Goal: Task Accomplishment & Management: Manage account settings

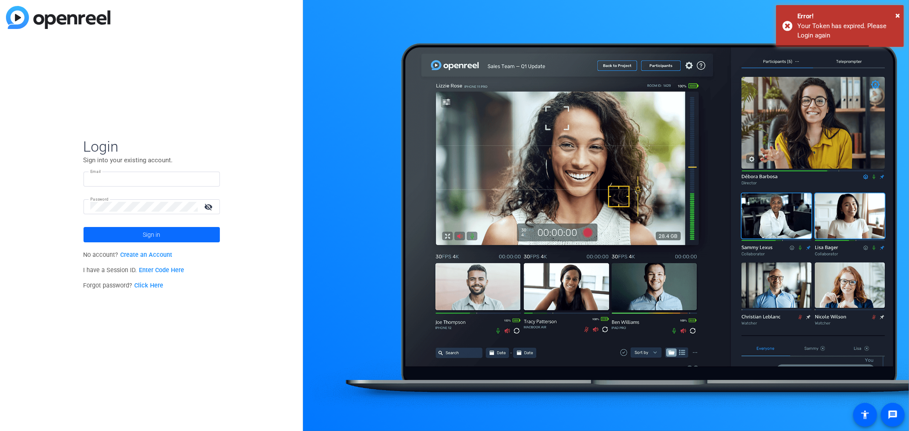
type input "[EMAIL_ADDRESS][DOMAIN_NAME]"
click at [111, 235] on span at bounding box center [152, 235] width 136 height 20
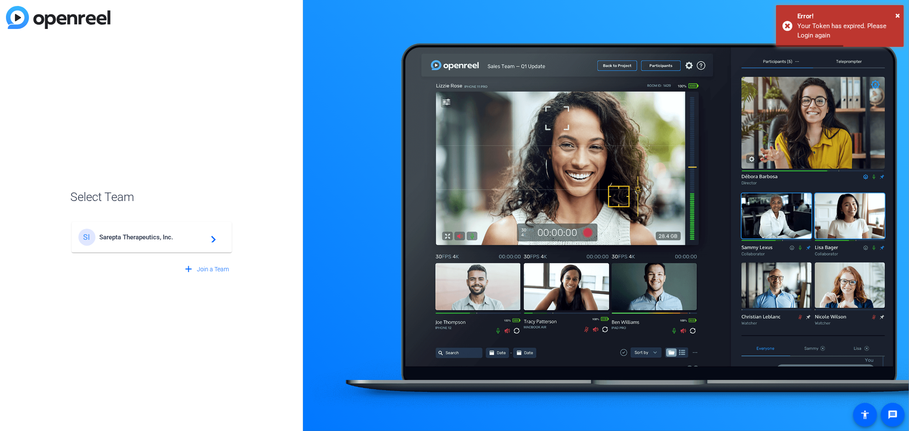
click at [111, 235] on span "Sarepta Therapeutics, Inc." at bounding box center [153, 238] width 107 height 8
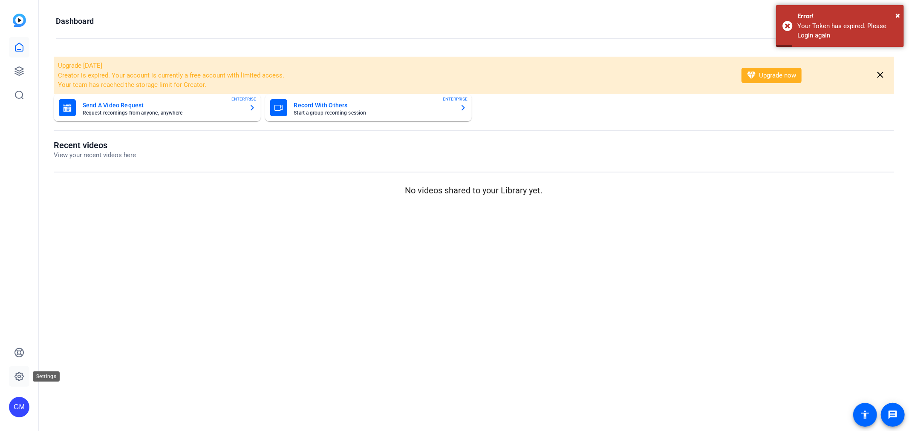
click at [25, 379] on link at bounding box center [19, 377] width 20 height 20
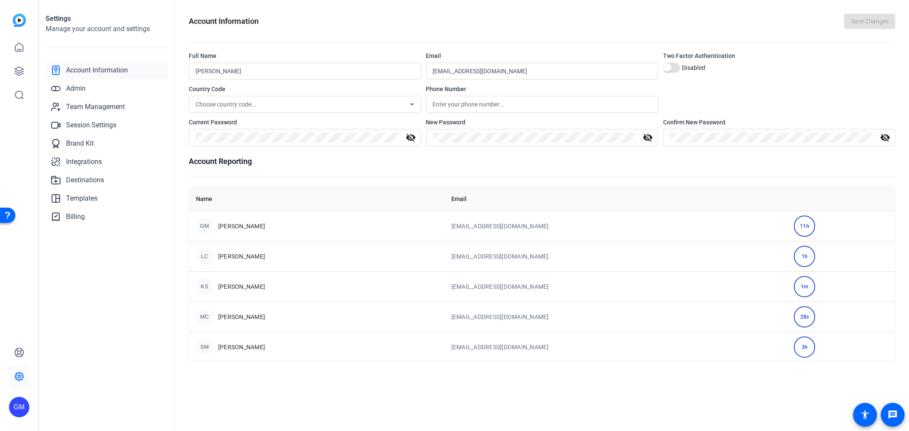
click at [309, 352] on div "SM [PERSON_NAME]" at bounding box center [317, 347] width 242 height 17
click at [225, 345] on span "[PERSON_NAME]" at bounding box center [241, 346] width 47 height 9
click at [225, 344] on span "[PERSON_NAME]" at bounding box center [241, 346] width 47 height 9
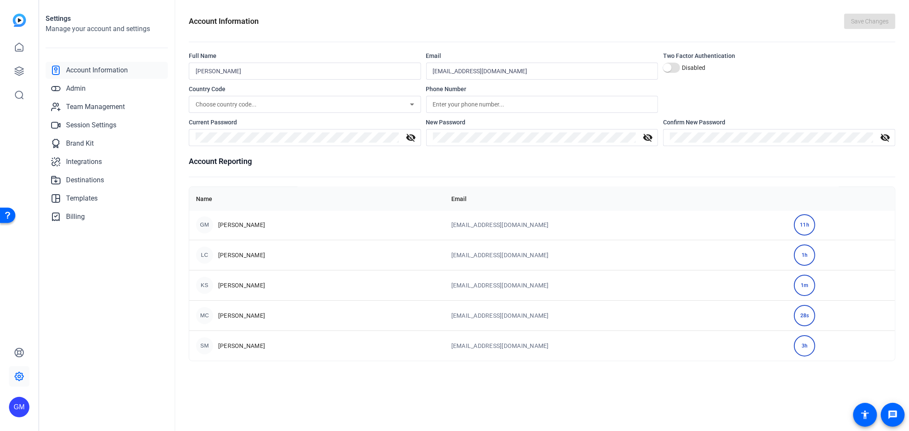
click at [265, 148] on openreel-account-information "Account Information Save Changes Full Name [PERSON_NAME] Email [EMAIL_ADDRESS][…" at bounding box center [542, 188] width 707 height 348
click at [115, 98] on link "Team Management" at bounding box center [107, 106] width 122 height 17
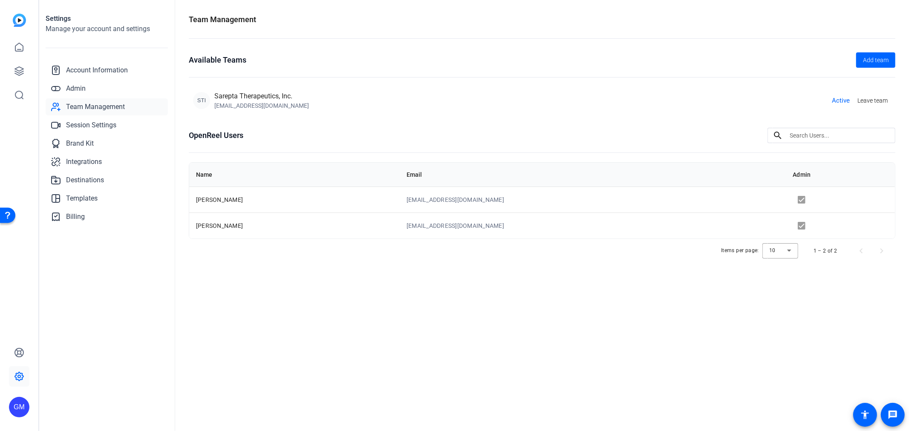
click at [115, 106] on span "Team Management" at bounding box center [95, 107] width 59 height 10
click at [514, 219] on td "[EMAIL_ADDRESS][DOMAIN_NAME]" at bounding box center [593, 226] width 387 height 26
click at [506, 222] on td "[EMAIL_ADDRESS][DOMAIN_NAME]" at bounding box center [593, 226] width 387 height 26
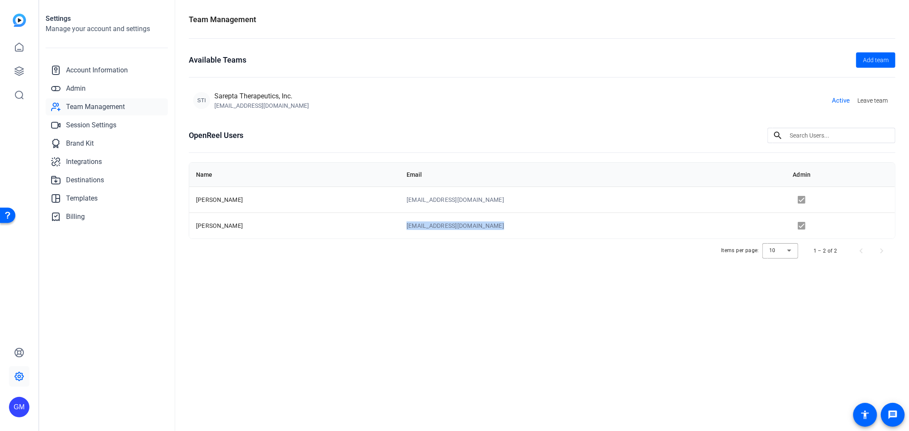
click at [498, 223] on td "[EMAIL_ADDRESS][DOMAIN_NAME]" at bounding box center [593, 226] width 387 height 26
click at [222, 229] on td "[PERSON_NAME]" at bounding box center [294, 226] width 211 height 26
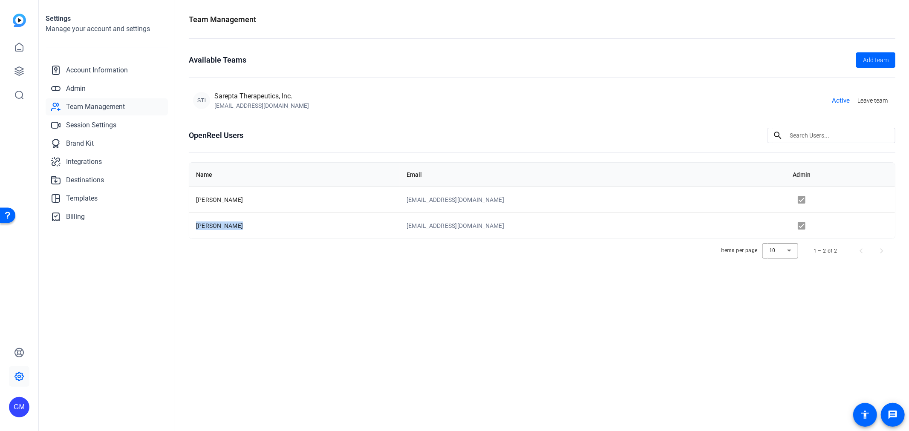
click at [245, 230] on td "[PERSON_NAME]" at bounding box center [294, 226] width 211 height 26
click at [526, 217] on td "[EMAIL_ADDRESS][DOMAIN_NAME]" at bounding box center [593, 226] width 387 height 26
click at [527, 217] on td "[EMAIL_ADDRESS][DOMAIN_NAME]" at bounding box center [593, 226] width 387 height 26
click at [368, 127] on openreel-team-management "Team Management Available Teams Add team STI Sarepta Therapeutics, Inc. [EMAIL_…" at bounding box center [542, 145] width 707 height 262
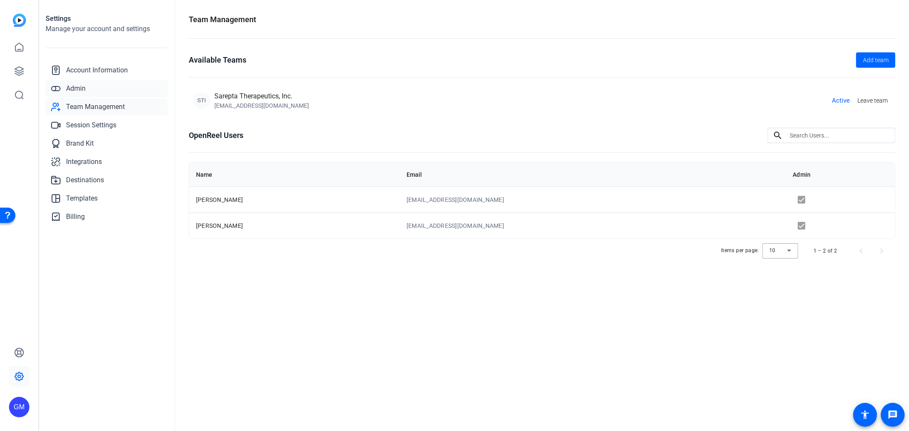
click at [101, 84] on link "Admin" at bounding box center [107, 88] width 122 height 17
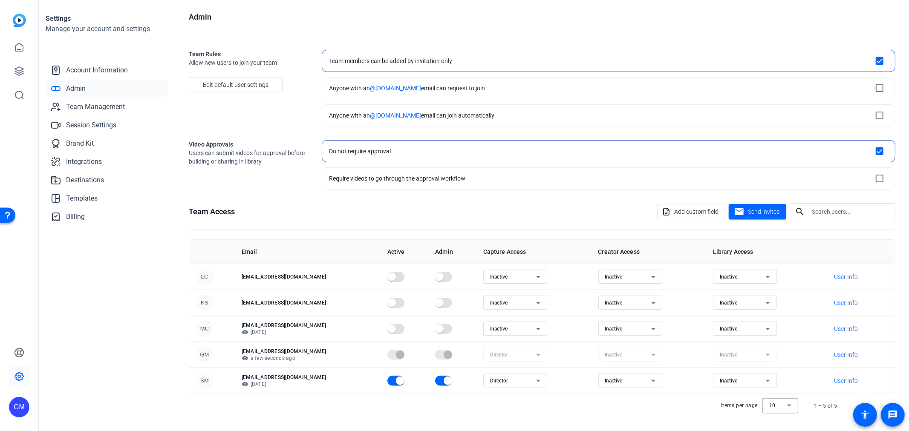
scroll to position [3, 0]
click at [294, 375] on p "[EMAIL_ADDRESS][DOMAIN_NAME]" at bounding box center [308, 377] width 132 height 7
click at [473, 414] on div "Items per page: 10 1 – 5 of 5" at bounding box center [542, 406] width 707 height 24
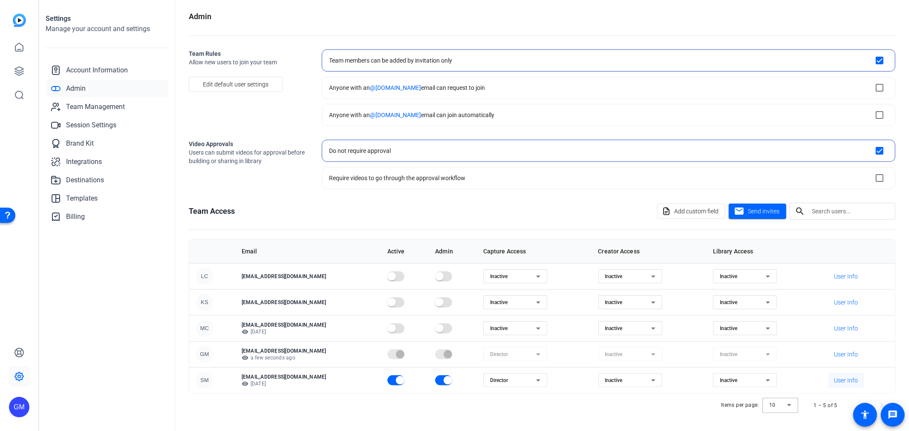
click at [845, 381] on span "User Info" at bounding box center [846, 380] width 24 height 9
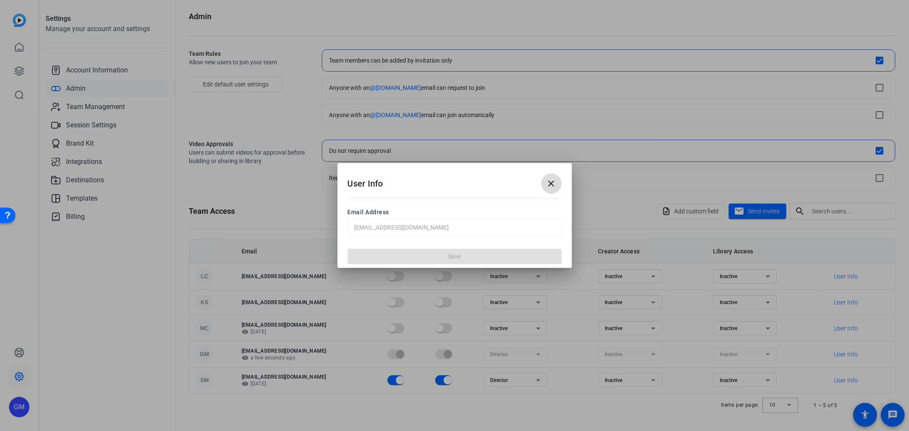
click at [544, 188] on span at bounding box center [551, 183] width 20 height 20
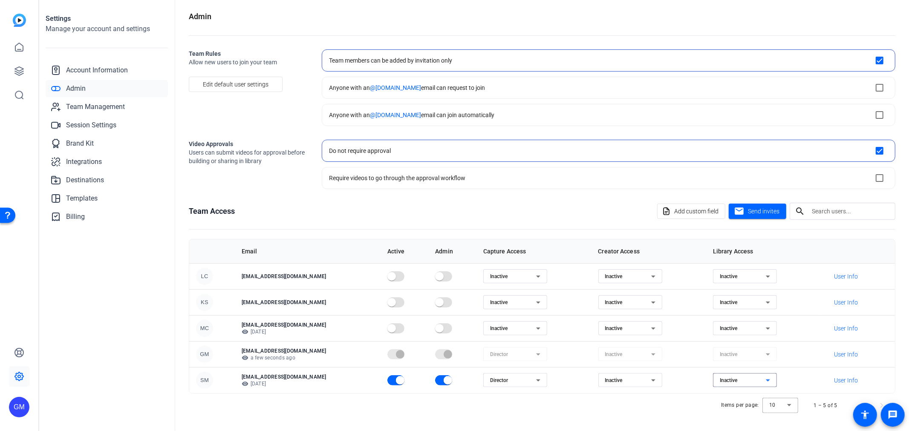
click at [750, 383] on div "Inactive" at bounding box center [743, 380] width 46 height 10
click at [729, 398] on mat-option "Director" at bounding box center [734, 398] width 64 height 14
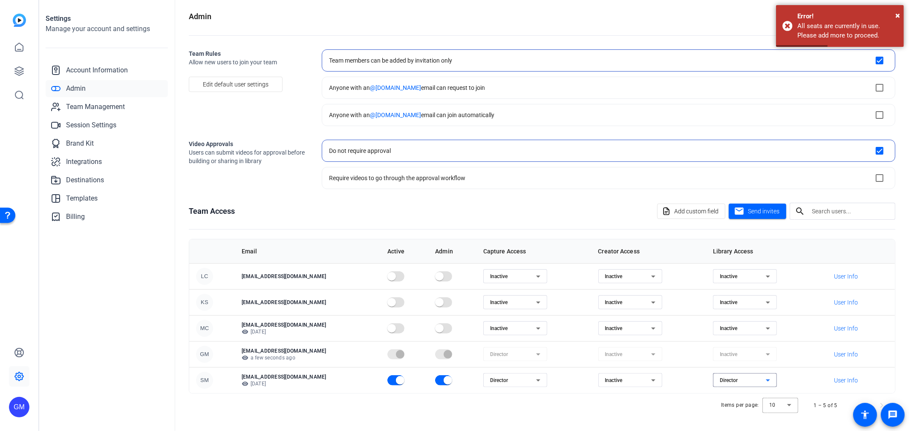
click at [648, 377] on icon at bounding box center [653, 380] width 10 height 10
click at [625, 398] on mat-option "Creator" at bounding box center [615, 398] width 64 height 14
click at [544, 399] on div "Items per page: 10 1 – 5 of 5" at bounding box center [542, 406] width 707 height 24
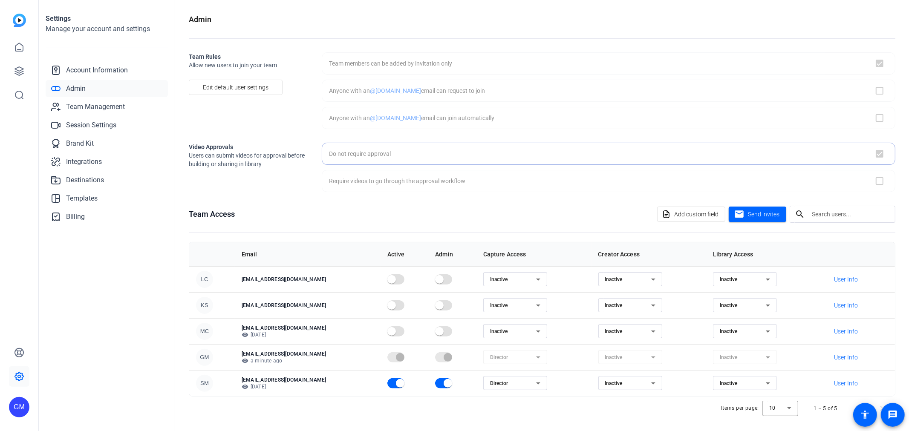
checkbox input "true"
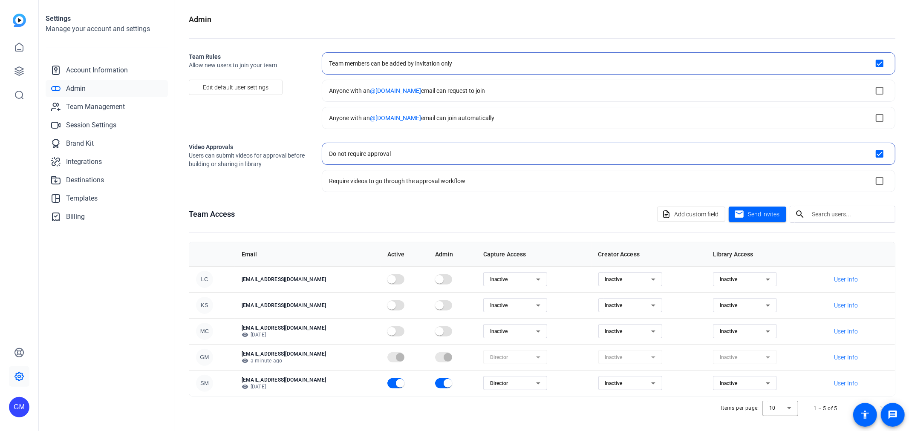
click at [597, 405] on div "Items per page: 10 1 – 5 of 5" at bounding box center [542, 409] width 707 height 24
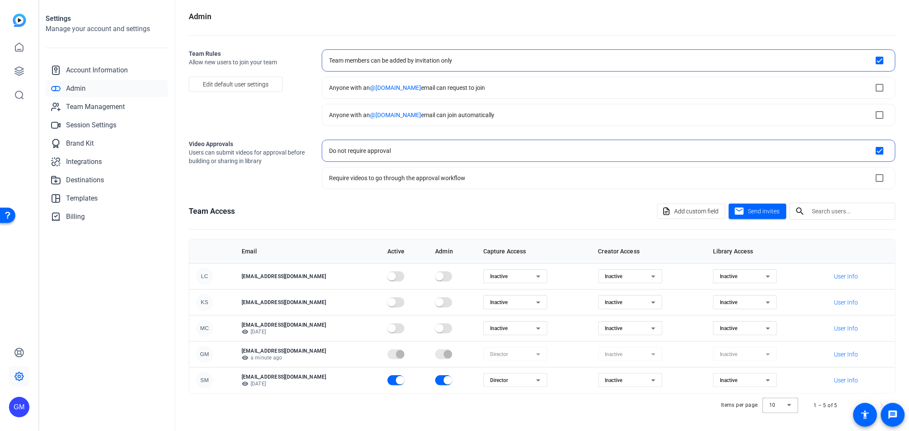
click at [465, 190] on openreel-admin "Admin Team Rules Allow new users to join your team Edit default user settings T…" at bounding box center [542, 214] width 707 height 407
click at [841, 381] on span "User Info" at bounding box center [846, 380] width 24 height 9
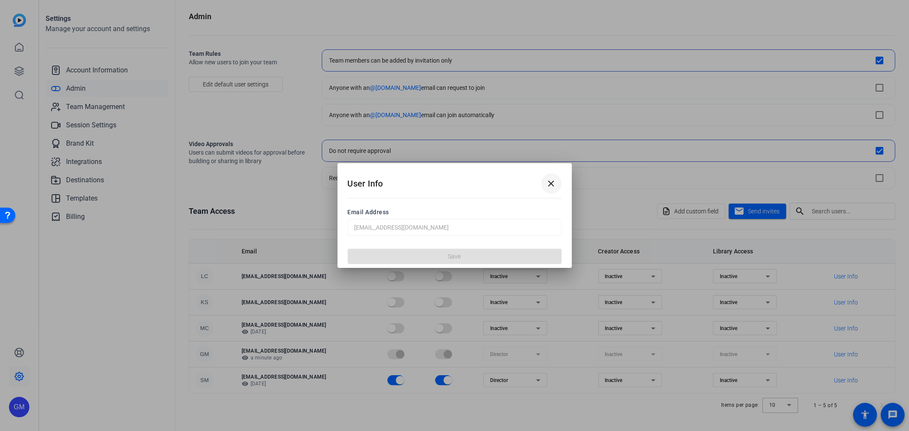
click at [552, 187] on mat-icon "close" at bounding box center [551, 184] width 10 height 10
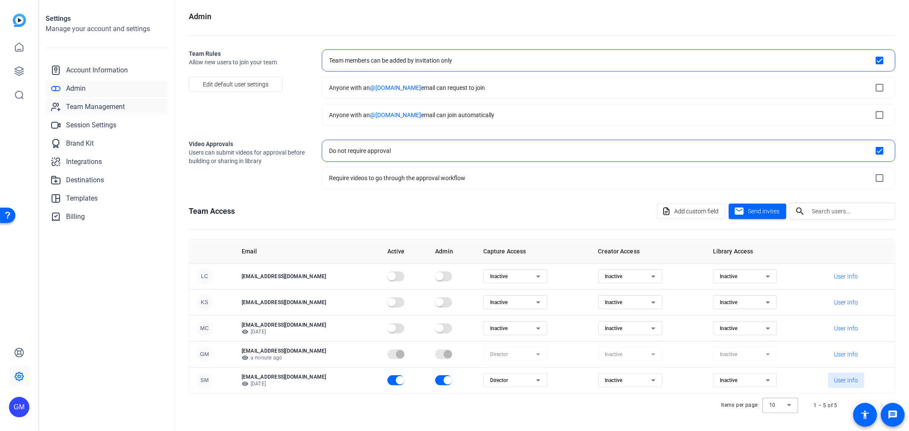
click at [83, 107] on span "Team Management" at bounding box center [95, 107] width 59 height 10
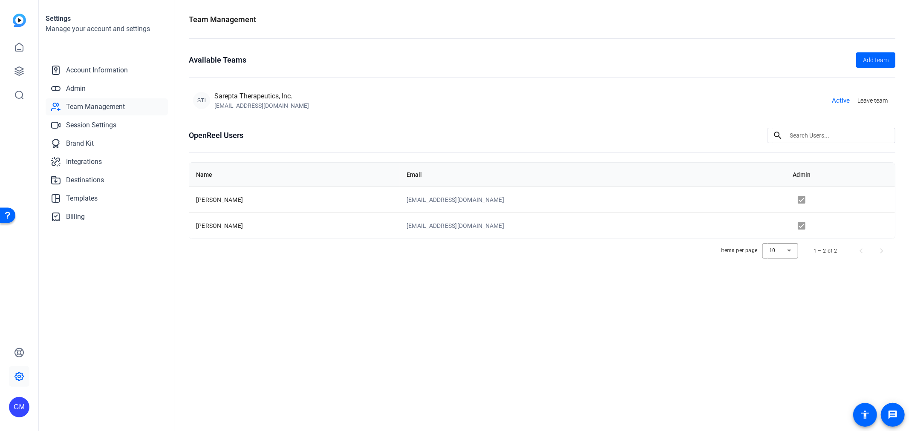
click at [227, 222] on span "[PERSON_NAME]" at bounding box center [219, 225] width 47 height 7
click at [423, 251] on div "Items per page: 10 1 – 2 of 2" at bounding box center [542, 251] width 707 height 24
click at [468, 225] on td "[EMAIL_ADDRESS][DOMAIN_NAME]" at bounding box center [593, 226] width 387 height 26
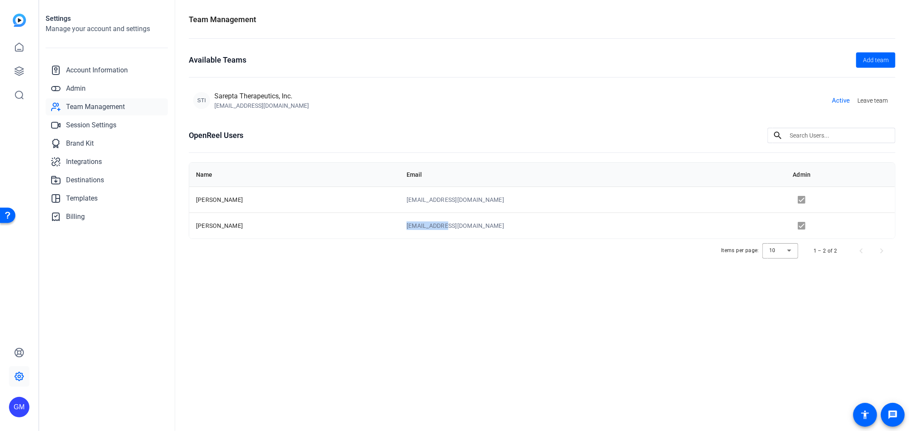
click at [469, 225] on td "[EMAIL_ADDRESS][DOMAIN_NAME]" at bounding box center [593, 226] width 387 height 26
click at [378, 96] on div "STI Sarepta Therapeutics, Inc. gmelo@sarepta.com Active Leave team" at bounding box center [542, 100] width 698 height 19
click at [247, 106] on div "[EMAIL_ADDRESS][DOMAIN_NAME]" at bounding box center [261, 105] width 95 height 9
click at [248, 106] on div "[EMAIL_ADDRESS][DOMAIN_NAME]" at bounding box center [261, 105] width 95 height 9
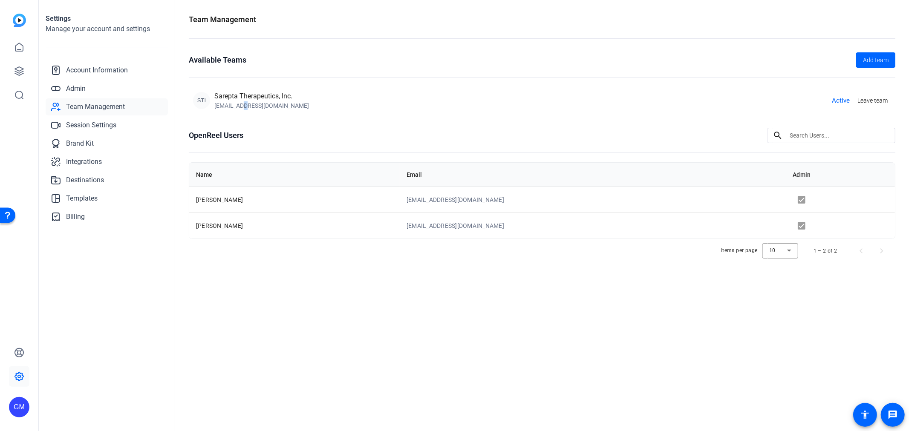
click at [248, 106] on div "[EMAIL_ADDRESS][DOMAIN_NAME]" at bounding box center [261, 105] width 95 height 9
click at [257, 63] on div "Available Teams Add team" at bounding box center [542, 59] width 707 height 15
click at [77, 165] on span "Integrations" at bounding box center [84, 162] width 36 height 10
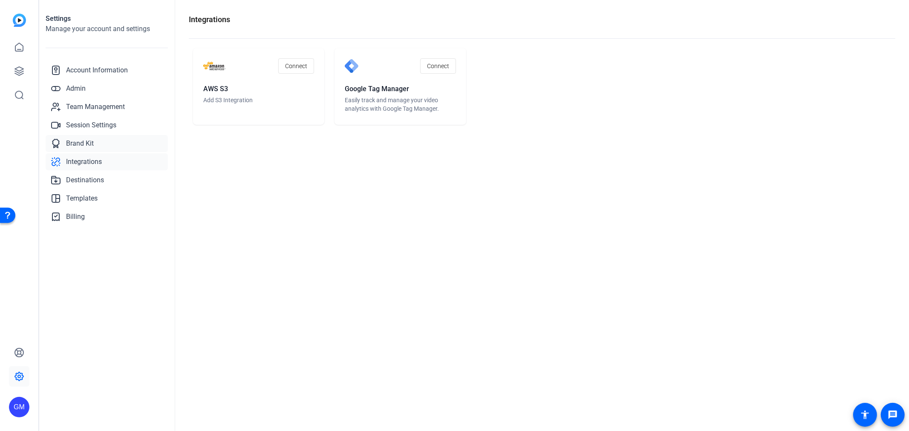
click at [83, 147] on span "Brand Kit" at bounding box center [80, 144] width 28 height 10
